Goal: Transaction & Acquisition: Purchase product/service

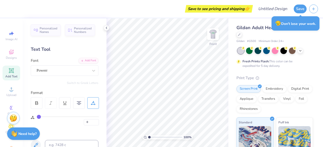
scroll to position [1, 0]
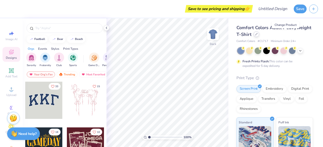
click at [257, 35] on icon at bounding box center [256, 34] width 2 height 2
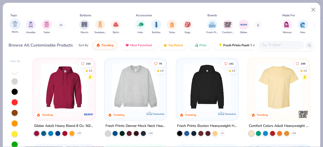
click at [16, 24] on img "filter for Shirts" at bounding box center [15, 24] width 6 height 6
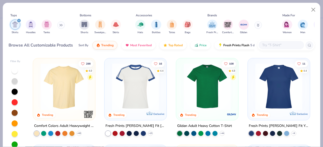
click at [198, 86] on img at bounding box center [207, 87] width 52 height 47
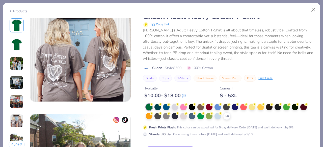
scroll to position [578, 0]
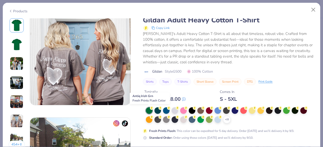
click at [149, 111] on div at bounding box center [149, 111] width 7 height 7
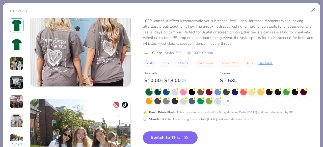
scroll to position [597, 0]
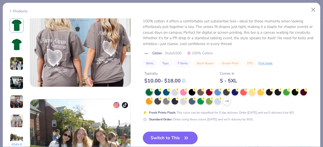
click at [168, 138] on button "Switch to This" at bounding box center [170, 138] width 55 height 13
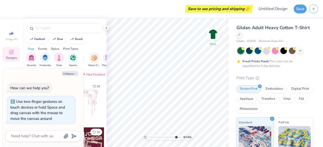
click at [175, 136] on input "range" at bounding box center [165, 137] width 34 height 5
type input "1"
click at [148, 136] on input "range" at bounding box center [165, 137] width 34 height 5
click at [73, 74] on button "Collapse" at bounding box center [69, 73] width 17 height 5
type textarea "x"
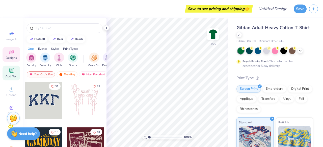
click at [9, 75] on span "Add Text" at bounding box center [11, 77] width 12 height 4
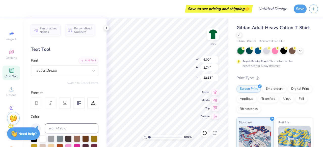
scroll to position [4, 2]
type textarea "GUY'S DAY 2025"
type input "11.63"
type input "1.17"
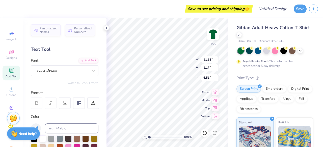
type input "6.51"
type input "8.80"
type input "0.89"
type input "6.59"
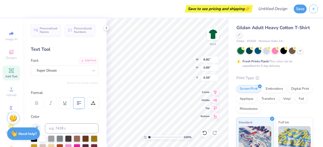
type textarea "GUY'S DAY 2025 ALPHA GAMMA DELTA"
click at [79, 102] on icon at bounding box center [79, 103] width 5 height 5
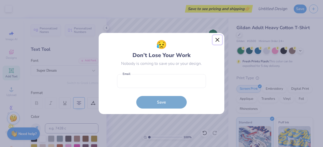
click at [216, 41] on button "Close" at bounding box center [217, 40] width 10 height 10
